Goal: Book appointment/travel/reservation

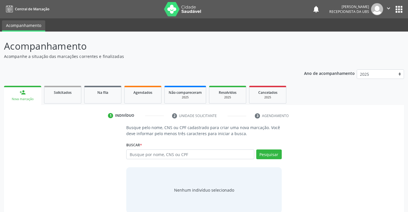
scroll to position [9, 0]
click at [209, 153] on input "Maria Aparecida Gomes da Silva" at bounding box center [190, 154] width 128 height 10
paste input "Ana Beatriz Gomes da Silva Lopes"
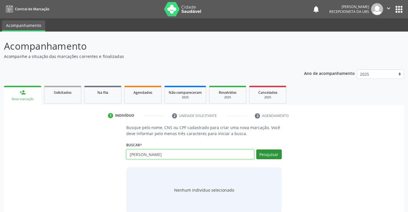
type input "Ana Beatriz Gomes da Silva Lopes"
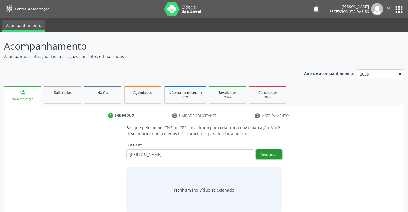
click at [274, 155] on button "Pesquisar" at bounding box center [268, 154] width 25 height 10
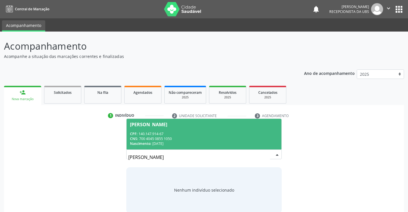
click at [213, 138] on div "CNS: 700 4045 0855 1050" at bounding box center [204, 138] width 148 height 5
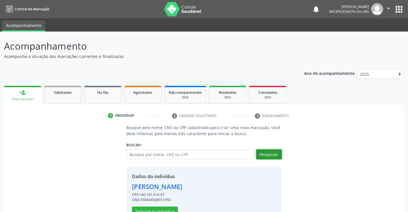
click at [267, 157] on button "Pesquisar" at bounding box center [268, 154] width 25 height 10
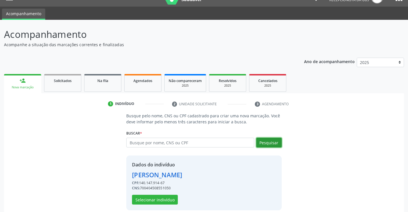
scroll to position [18, 0]
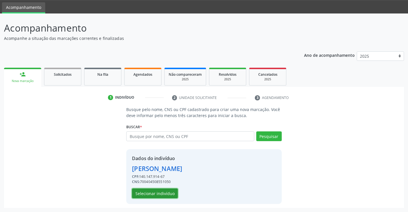
click at [162, 191] on button "Selecionar indivíduo" at bounding box center [155, 193] width 46 height 10
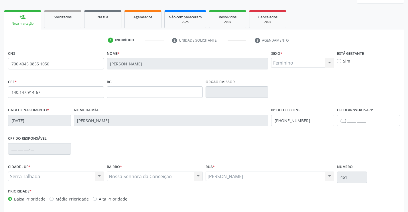
scroll to position [99, 0]
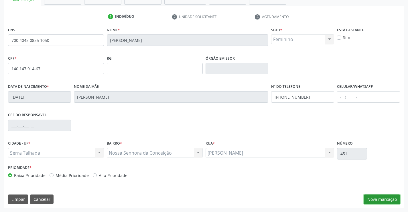
click at [390, 201] on button "Nova marcação" at bounding box center [382, 199] width 36 height 10
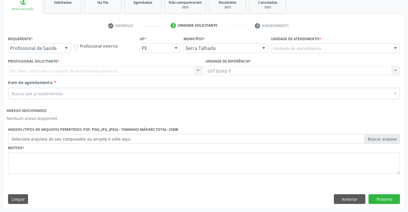
scroll to position [90, 0]
click at [320, 45] on div "Unidade de atendimento" at bounding box center [335, 48] width 129 height 10
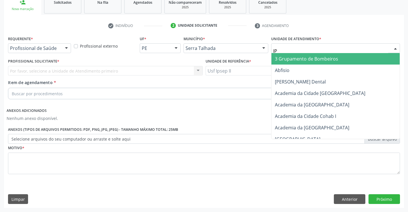
type input "IPS"
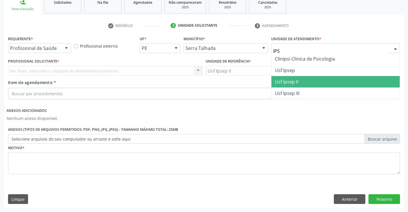
click at [280, 81] on span "Usf Ipsep II" at bounding box center [286, 81] width 23 height 6
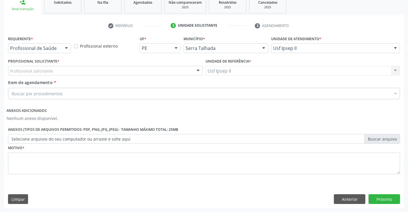
click at [56, 73] on div "Profissional solicitante" at bounding box center [105, 71] width 195 height 10
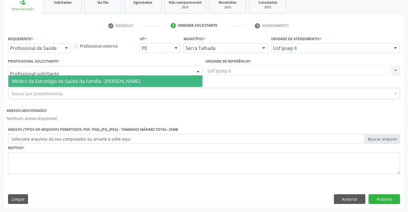
click at [60, 79] on span "Médico da Estratégia de Saúde da Família - Nadjane Nayara Bezerra Ferreira da S…" at bounding box center [76, 81] width 129 height 6
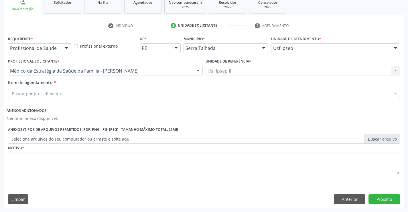
click at [80, 95] on div "Buscar por procedimentos" at bounding box center [204, 93] width 392 height 11
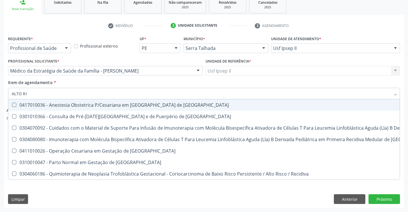
type input "ALTO RIS"
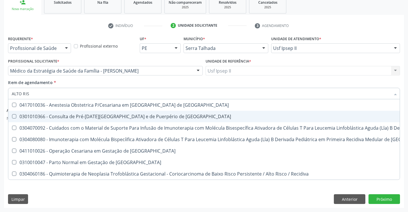
click at [86, 115] on div "0301010366 - Consulta de Pré-Natal de Gestante e de Puerpério de Alto Risco" at bounding box center [306, 116] width 588 height 5
checkbox Risco "true"
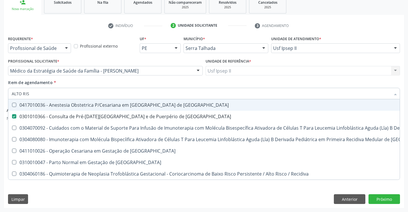
click at [95, 83] on div "Item de agendamento * ALTO RIS Desfazer seleção 0417010036 - Anestesia Obstetri…" at bounding box center [204, 88] width 392 height 18
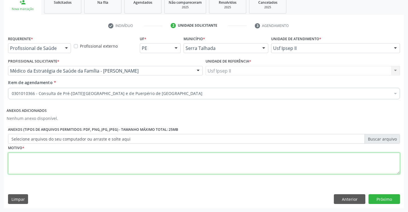
click at [60, 165] on textarea at bounding box center [204, 163] width 392 height 22
type textarea "ALTO RISCO"
click at [388, 203] on button "Próximo" at bounding box center [383, 199] width 31 height 10
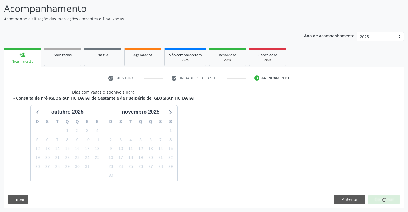
scroll to position [54, 0]
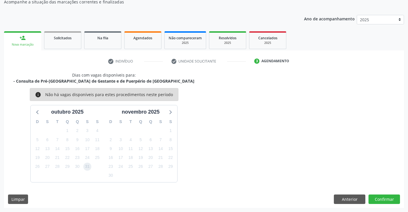
click at [87, 163] on span "31" at bounding box center [87, 166] width 8 height 8
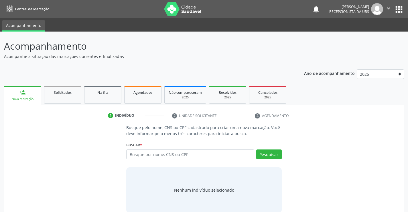
scroll to position [9, 0]
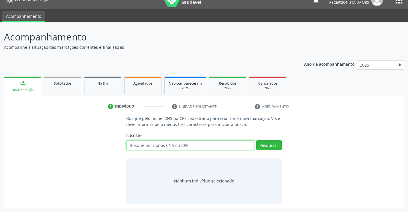
paste input "709003818067013"
type input "709003818067013"
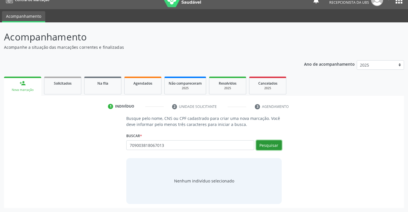
click at [271, 141] on button "Pesquisar" at bounding box center [268, 145] width 25 height 10
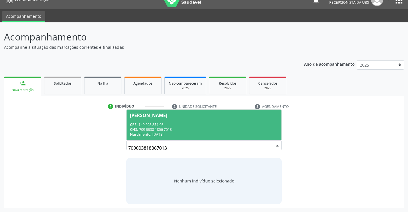
click at [189, 128] on div "CNS: 709 0038 1806 7013" at bounding box center [204, 129] width 148 height 5
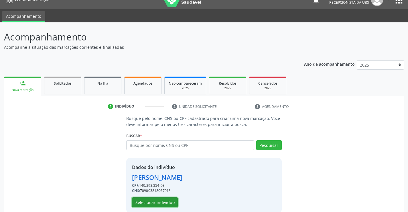
click at [163, 202] on button "Selecionar indivíduo" at bounding box center [155, 202] width 46 height 10
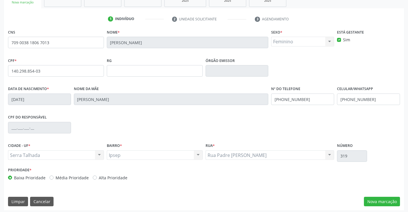
scroll to position [99, 0]
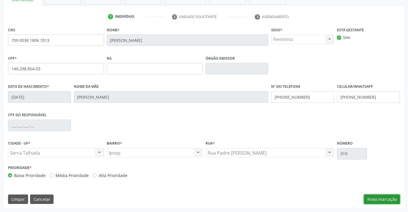
click at [378, 197] on button "Nova marcação" at bounding box center [382, 199] width 36 height 10
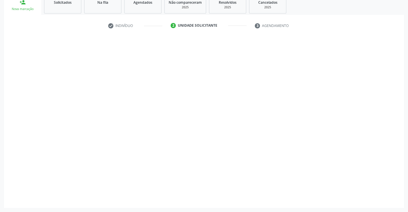
scroll to position [90, 0]
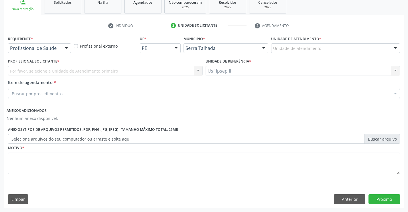
click at [330, 46] on div "Unidade de atendimento" at bounding box center [335, 48] width 129 height 10
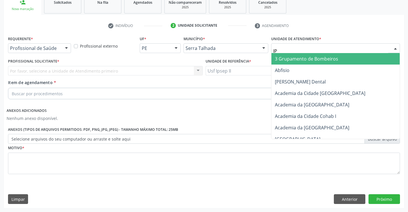
type input "IPS"
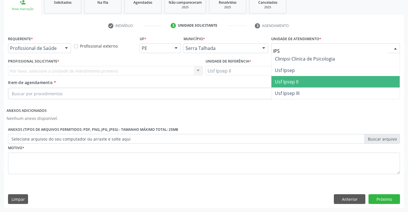
click at [298, 79] on span "Usf Ipsep II" at bounding box center [286, 81] width 23 height 6
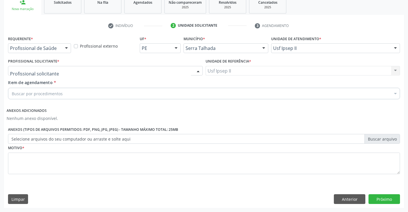
click at [67, 70] on div at bounding box center [105, 71] width 195 height 10
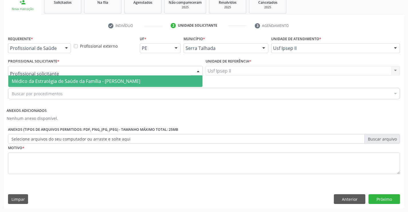
click at [62, 80] on span "Médico da Estratégia de Saúde da Família - Nadjane Nayara Bezerra Ferreira da S…" at bounding box center [76, 81] width 129 height 6
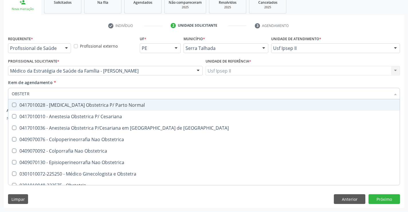
type input "OBSTETRI"
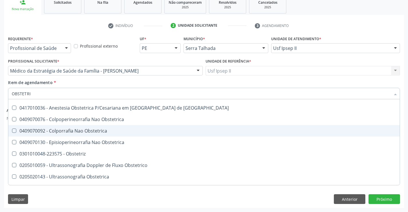
scroll to position [29, 0]
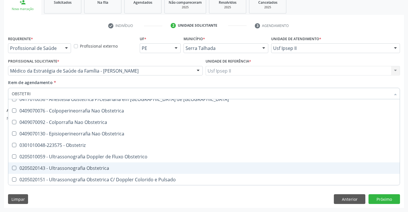
click at [65, 165] on div "0205020143 - Ultrassonografia Obstetrica" at bounding box center [204, 167] width 384 height 5
checkbox Obstetrica "true"
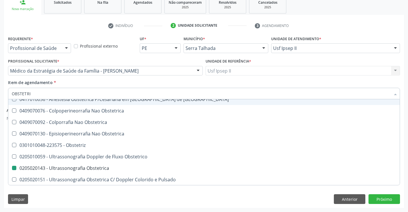
click at [81, 82] on div "Item de agendamento * OBSTETRI Desfazer seleção 0417010028 - Analgesia Obstetri…" at bounding box center [204, 88] width 392 height 18
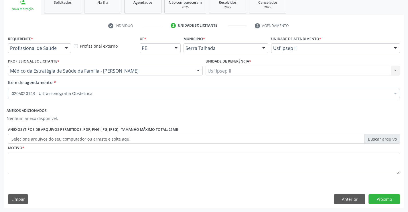
scroll to position [0, 0]
click at [49, 163] on textarea at bounding box center [204, 163] width 392 height 22
type textarea "GESTANTE"
click at [373, 196] on button "Próximo" at bounding box center [383, 199] width 31 height 10
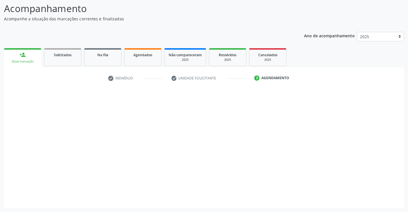
scroll to position [37, 0]
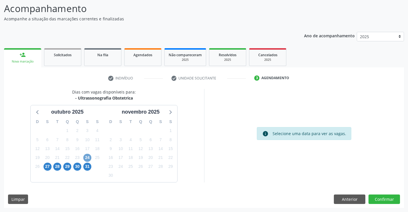
click at [88, 157] on span "24" at bounding box center [87, 157] width 8 height 8
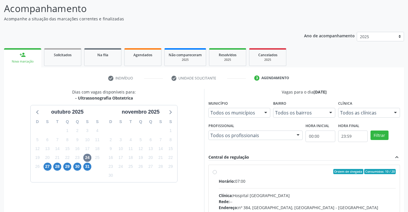
click at [42, 165] on div "27" at bounding box center [47, 166] width 10 height 9
click at [44, 167] on span "27" at bounding box center [48, 166] width 8 height 8
click at [384, 117] on div "Todos as clínicas Todos as clínicas Hospital Sao Francisco Nenhum resultado enc…" at bounding box center [369, 113] width 62 height 10
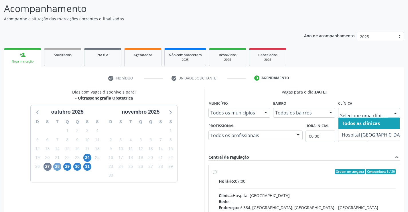
click at [57, 165] on span "28" at bounding box center [57, 166] width 8 height 8
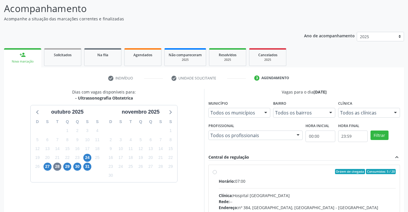
click at [365, 116] on div "Todos as clínicas" at bounding box center [369, 113] width 62 height 10
click at [67, 165] on span "29" at bounding box center [67, 166] width 8 height 8
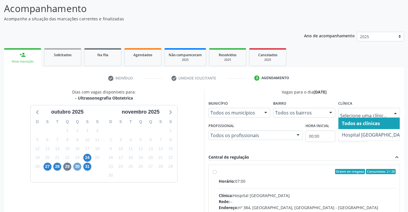
click at [75, 165] on span "30" at bounding box center [77, 166] width 8 height 8
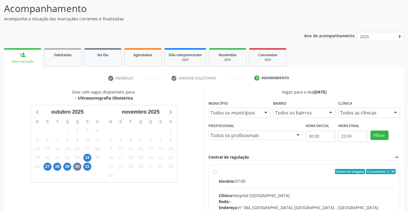
click at [375, 117] on fieldset "Clínica Todos as clínicas Todos as clínicas Hospital Sao Francisco Sust Nenhum …" at bounding box center [369, 110] width 62 height 22
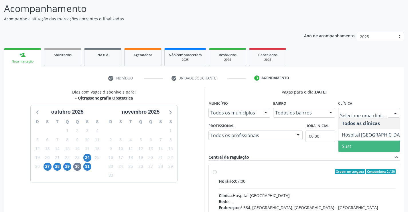
click at [347, 147] on span "Sust" at bounding box center [346, 146] width 9 height 6
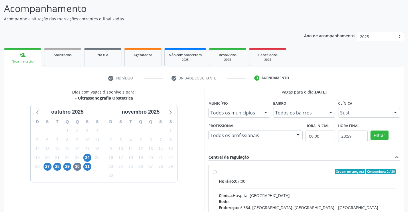
click at [293, 136] on div "Todos os profissionais Todos os profissionais Severino Tadeu de Menezes Lima Yu…" at bounding box center [255, 135] width 94 height 10
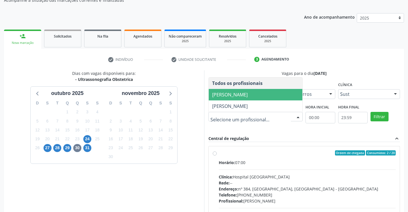
scroll to position [66, 0]
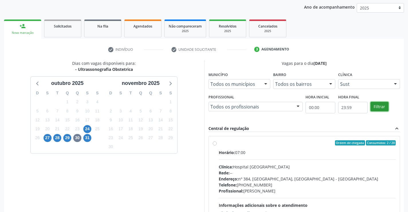
click at [383, 109] on button "Filtrar" at bounding box center [379, 107] width 18 height 10
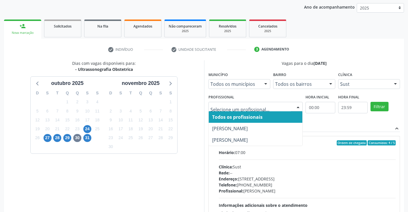
click at [316, 120] on div "Vagas para o dia 30/10/2025 Município Todos os municípios Todos os municípios S…" at bounding box center [304, 148] width 192 height 176
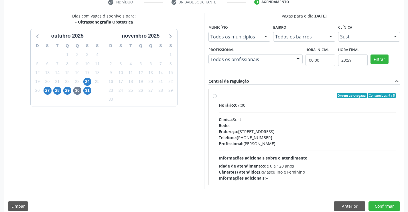
scroll to position [120, 0]
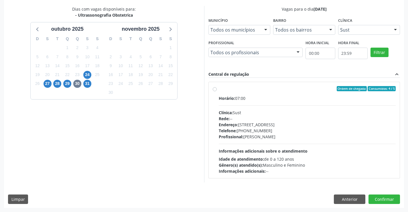
click at [227, 91] on div "Ordem de chegada Consumidos: 4 / 5" at bounding box center [307, 88] width 177 height 5
click at [217, 91] on input "Ordem de chegada Consumidos: 4 / 5 Horário: 07:00 Clínica: Sust Rede: -- Endere…" at bounding box center [215, 88] width 4 height 5
radio input "true"
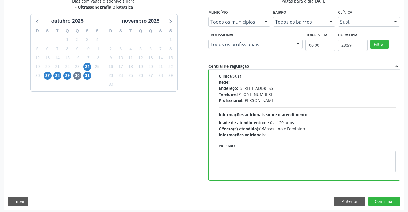
scroll to position [131, 0]
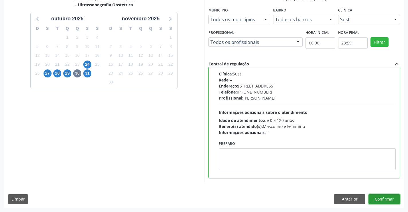
click at [384, 199] on button "Confirmar" at bounding box center [383, 199] width 31 height 10
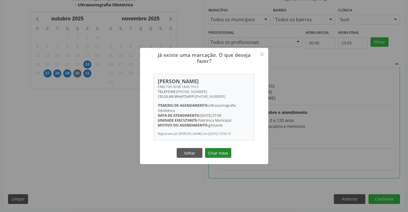
click at [225, 154] on button "Criar novo" at bounding box center [218, 153] width 26 height 10
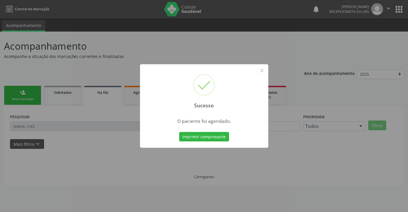
scroll to position [0, 0]
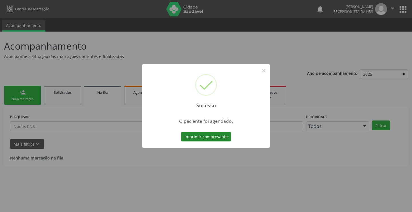
click at [218, 140] on button "Imprimir comprovante" at bounding box center [206, 137] width 50 height 10
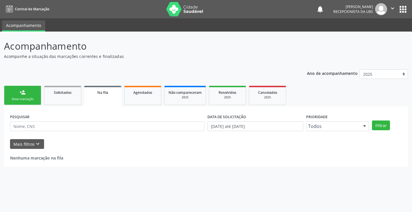
click at [25, 96] on link "person_add Nova marcação" at bounding box center [22, 95] width 37 height 19
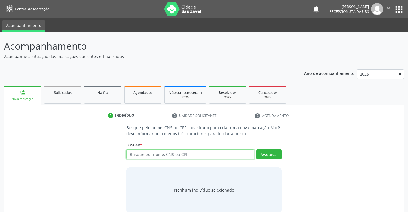
click at [222, 151] on input "text" at bounding box center [190, 154] width 128 height 10
paste input "898003481728605"
type input "898003481728605"
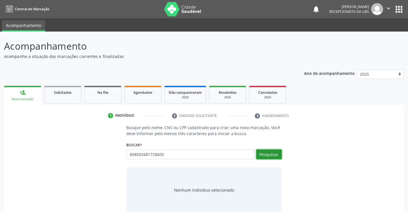
click at [261, 154] on button "Pesquisar" at bounding box center [268, 154] width 25 height 10
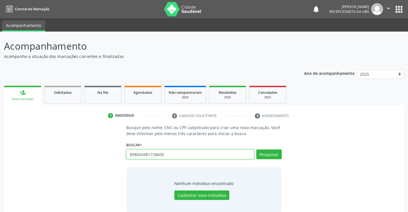
click at [228, 152] on input "898003481728605" at bounding box center [190, 154] width 128 height 10
paste input "Itauana Gomes de Souza Silva"
type input "Itauana Gomes de Souza Silva"
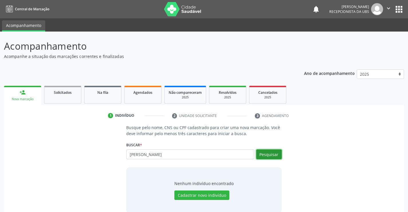
click at [261, 153] on button "Pesquisar" at bounding box center [268, 154] width 25 height 10
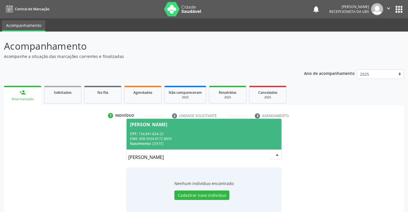
click at [225, 138] on div "CNS: 898 0034 8172 8605" at bounding box center [204, 138] width 148 height 5
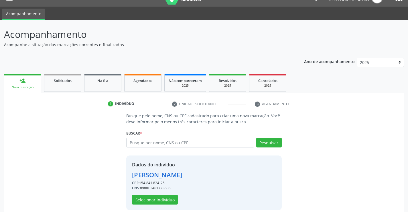
scroll to position [18, 0]
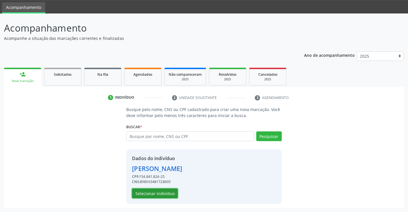
click at [170, 191] on button "Selecionar indivíduo" at bounding box center [155, 193] width 46 height 10
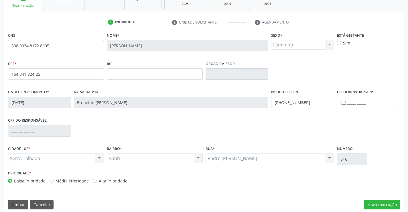
scroll to position [99, 0]
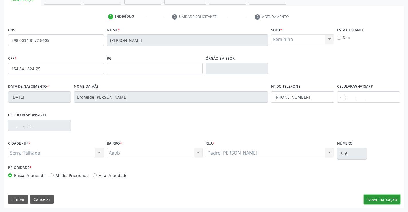
click at [368, 199] on button "Nova marcação" at bounding box center [382, 199] width 36 height 10
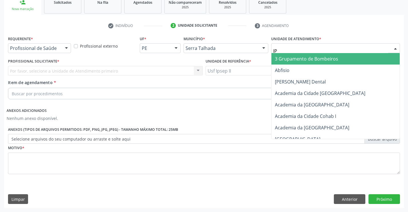
type input "IPS"
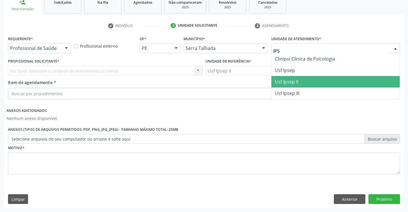
click at [297, 82] on span "Usf Ipsep II" at bounding box center [286, 81] width 23 height 6
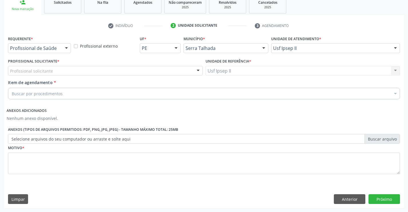
click at [91, 67] on div "Profissional solicitante" at bounding box center [105, 71] width 195 height 10
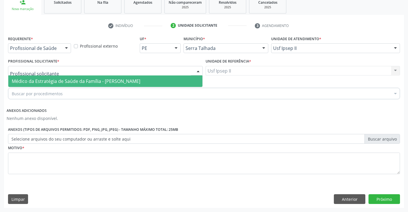
click at [94, 78] on span "Médico da Estratégia de Saúde da Família - Nadjane Nayara Bezerra Ferreira da S…" at bounding box center [76, 81] width 129 height 6
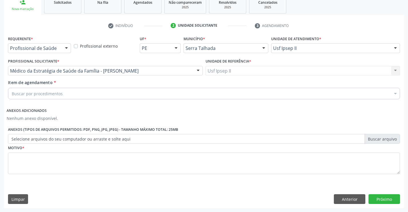
click at [84, 96] on div "Buscar por procedimentos" at bounding box center [204, 93] width 392 height 11
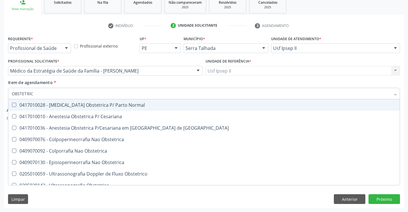
type input "OBSTETRICA"
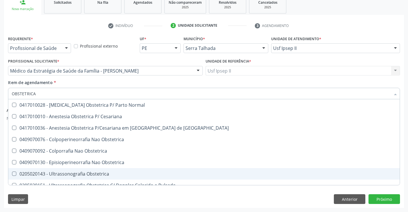
click at [76, 177] on span "0205020143 - Ultrassonografia Obstetrica" at bounding box center [203, 173] width 391 height 11
checkbox Obstetrica "true"
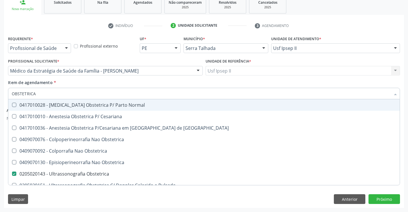
click at [80, 80] on div "Item de agendamento * OBSTETRICA Desfazer seleção 0417010028 - Analgesia Obstet…" at bounding box center [204, 88] width 392 height 18
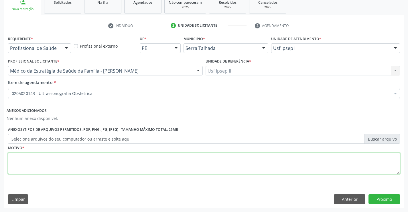
click at [69, 162] on textarea at bounding box center [204, 163] width 392 height 22
type textarea "GESTANTE"
click at [376, 198] on button "Próximo" at bounding box center [383, 199] width 31 height 10
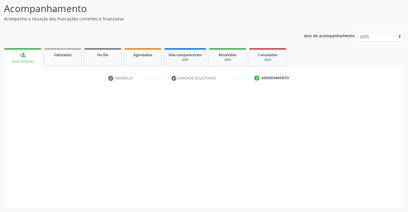
scroll to position [37, 0]
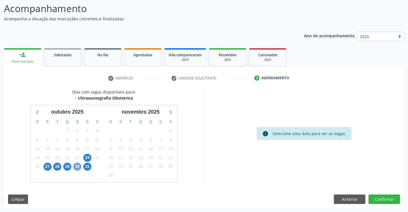
click at [76, 167] on span "30" at bounding box center [77, 166] width 8 height 8
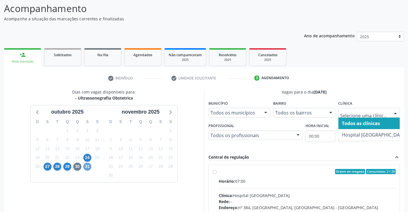
click at [90, 166] on span "31" at bounding box center [87, 166] width 8 height 8
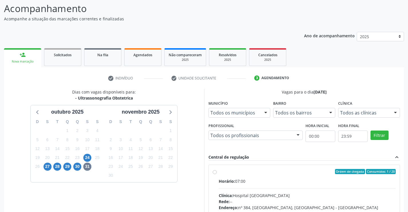
click at [388, 116] on div "Todos as clínicas" at bounding box center [369, 113] width 62 height 10
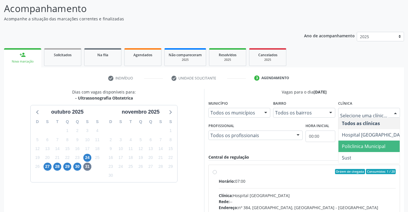
click at [355, 145] on span "Policlinica Municipal" at bounding box center [364, 146] width 44 height 6
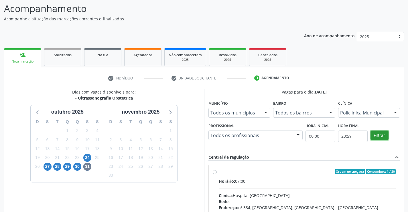
click at [384, 133] on button "Filtrar" at bounding box center [379, 135] width 18 height 10
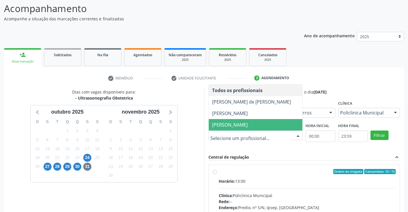
click at [196, 181] on div "Dias com vagas disponíveis para: - Ultrassonografia Obstetrica outubro 2025 D S…" at bounding box center [104, 182] width 200 height 186
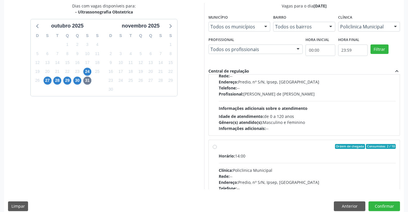
scroll to position [57, 0]
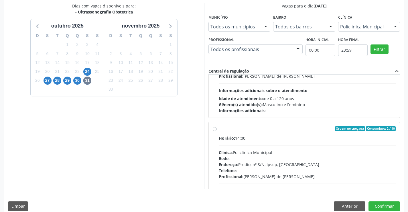
click at [264, 147] on div "Horário: 14:00 Clínica: Policlinica Municipal Rede: -- Endereço: Predio, nº S/N…" at bounding box center [307, 174] width 177 height 79
click at [217, 131] on input "Ordem de chegada Consumidos: 2 / 10 Horário: 14:00 Clínica: Policlinica Municip…" at bounding box center [215, 128] width 4 height 5
radio input "true"
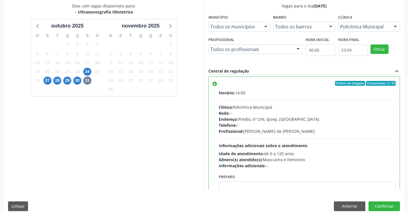
scroll to position [114, 0]
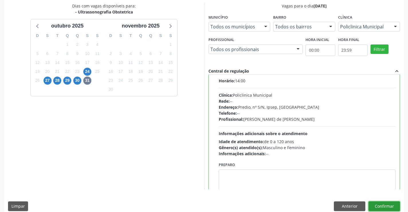
click at [382, 203] on button "Confirmar" at bounding box center [383, 206] width 31 height 10
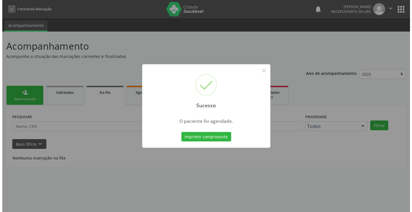
scroll to position [0, 0]
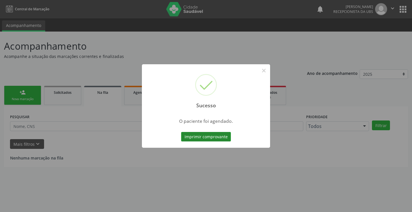
click at [211, 135] on button "Imprimir comprovante" at bounding box center [206, 137] width 50 height 10
